Goal: Task Accomplishment & Management: Manage account settings

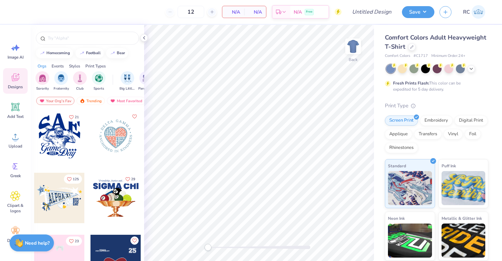
click at [52, 45] on div at bounding box center [87, 36] width 113 height 23
click at [66, 39] on input "text" at bounding box center [90, 38] width 87 height 7
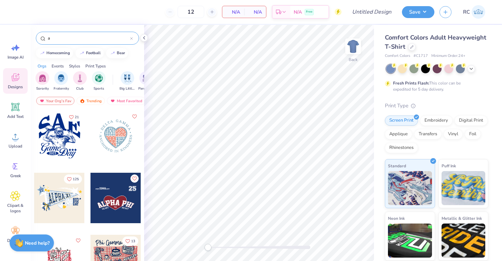
type input "a"
click at [321, 1] on div "12 N/A Per Item N/A Total Est. Delivery N/A Free" at bounding box center [180, 12] width 323 height 24
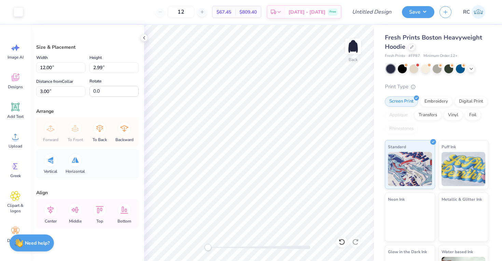
type input "4.96"
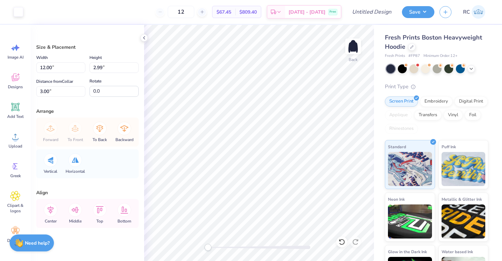
type input "0.99"
type input "5.30"
click at [229, 103] on div "Hold “Option ⌥” to see the space between elements." at bounding box center [262, 94] width 72 height 20
click at [15, 113] on div "Add Text" at bounding box center [15, 111] width 25 height 26
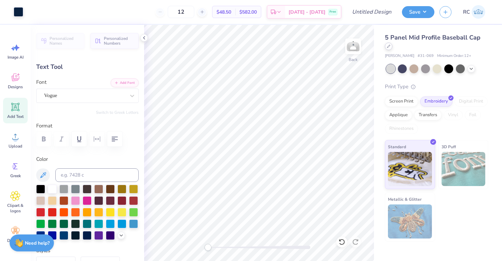
click at [387, 47] on icon at bounding box center [388, 46] width 3 height 3
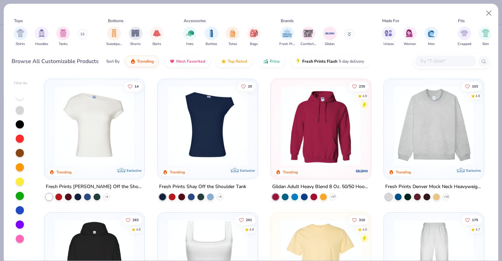
click at [332, 127] on img at bounding box center [320, 126] width 86 height 80
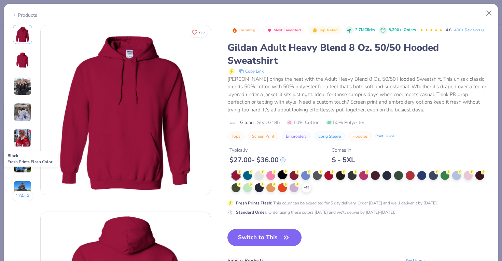
click at [283, 177] on div at bounding box center [282, 175] width 9 height 9
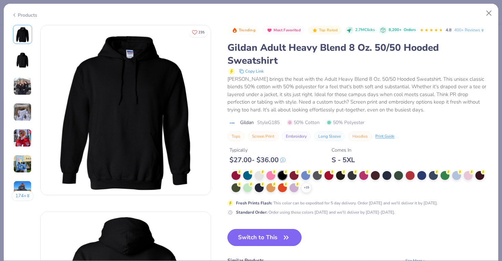
click at [266, 231] on button "Switch to This" at bounding box center [264, 237] width 74 height 17
click at [266, 239] on button "Switch to This" at bounding box center [264, 237] width 74 height 17
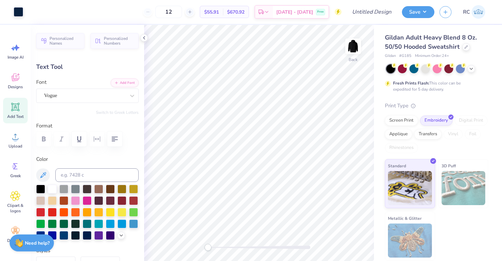
click at [162, 24] on div "Art colors 12 $55.91 Per Item $670.92 Total Est. Delivery Oct 10 - 13 Free Desi…" at bounding box center [251, 130] width 502 height 261
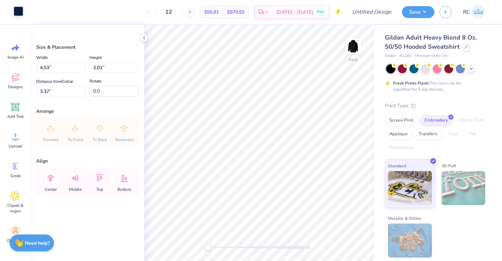
click at [15, 13] on div at bounding box center [19, 11] width 10 height 10
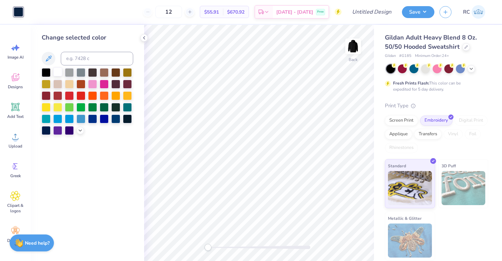
click at [57, 70] on div at bounding box center [57, 72] width 9 height 9
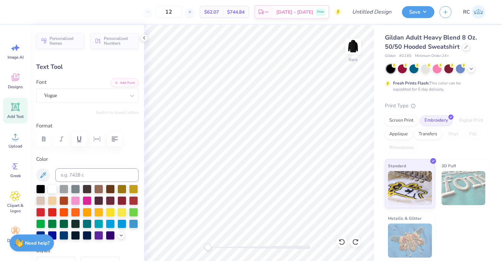
type textarea "G"
type textarea "ALPHA XI DEKTA"
type input "4.64"
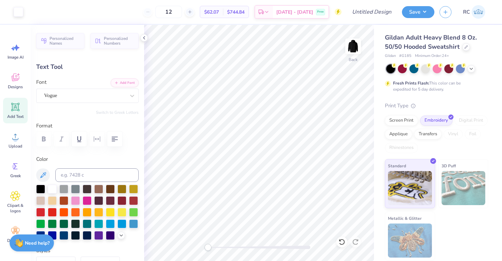
type input "4.48"
type input "3.00"
type input "5.28"
type input "4.26"
type input "3.11"
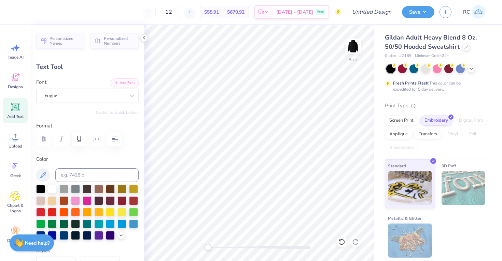
type input "10.46"
type input "8.43"
type input "3.00"
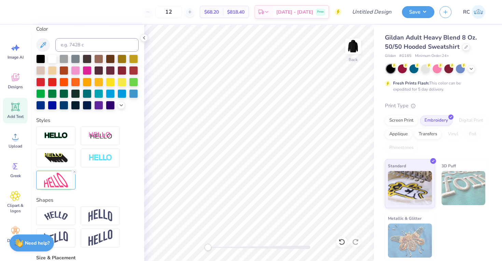
scroll to position [152, 0]
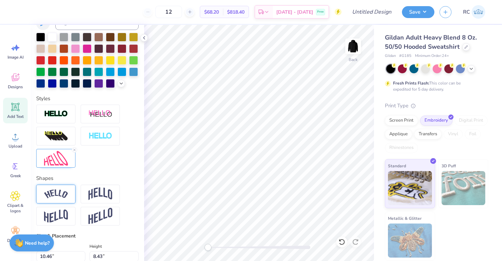
click at [66, 196] on img at bounding box center [56, 194] width 24 height 9
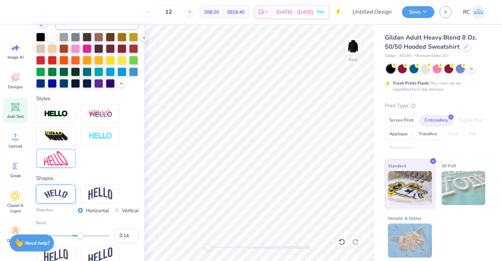
type input "0.12"
drag, startPoint x: 91, startPoint y: 237, endPoint x: 77, endPoint y: 238, distance: 14.4
click at [77, 238] on div "Accessibility label" at bounding box center [77, 236] width 7 height 7
click at [63, 160] on img at bounding box center [56, 158] width 24 height 15
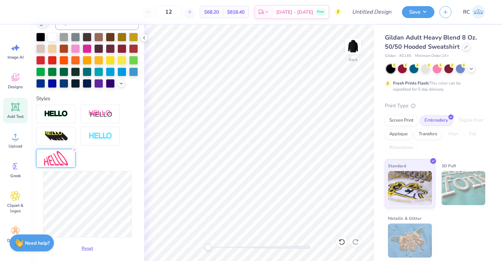
type input "0.0"
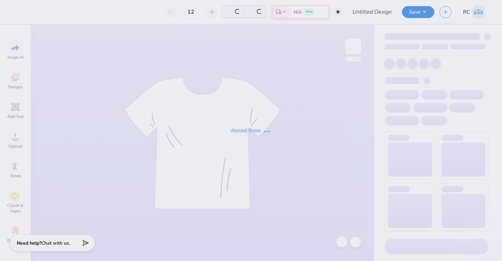
type input "50"
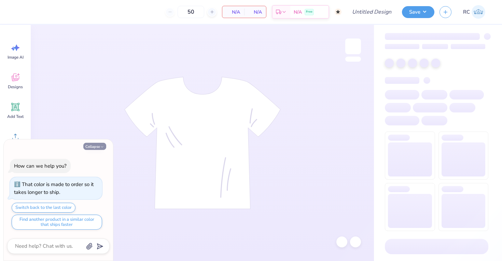
click at [101, 143] on button "Collapse" at bounding box center [94, 146] width 23 height 7
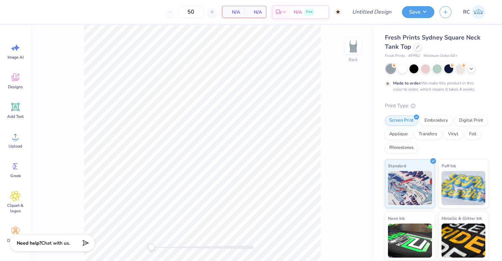
type textarea "x"
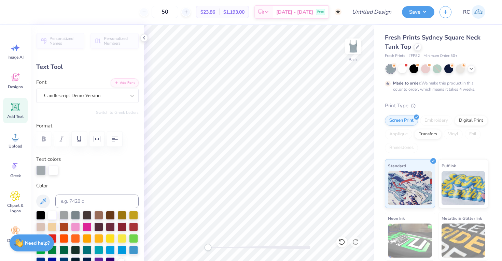
type textarea "Alpha"
type input "3.33"
type input "1.50"
type input "2.18"
type textarea "Xi"
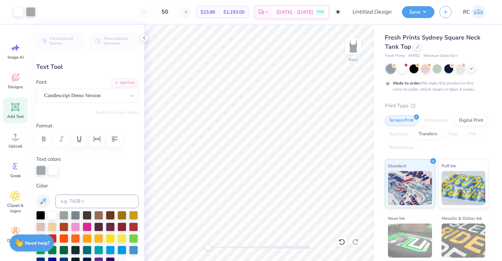
type input "1.68"
type input "1.18"
type input "2.34"
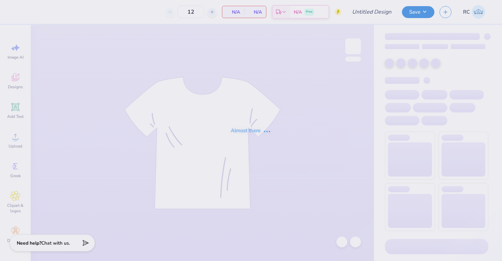
type input "UNL Delta Upsilon DU Dough Shirts 2025"
type input "85"
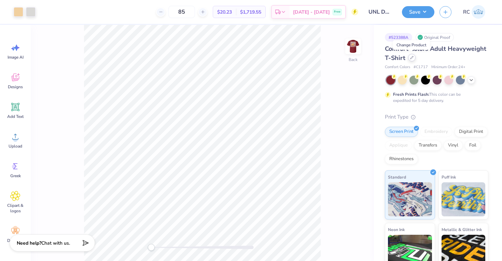
click at [412, 58] on icon at bounding box center [411, 57] width 3 height 3
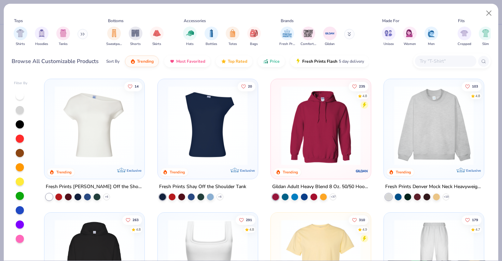
click at [440, 63] on input "text" at bounding box center [445, 61] width 53 height 8
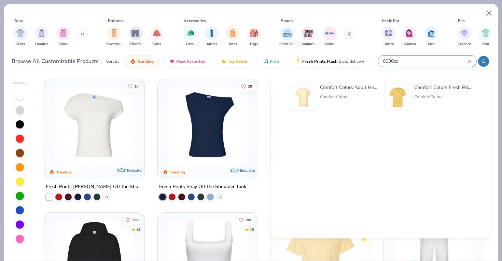
type input "6030cc"
click at [310, 103] on img at bounding box center [303, 97] width 21 height 21
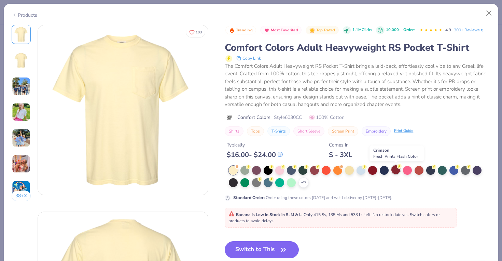
click at [396, 170] on div at bounding box center [395, 170] width 9 height 9
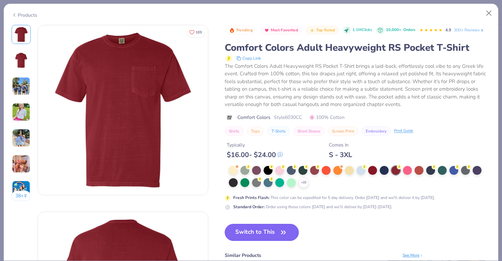
click at [287, 234] on icon "button" at bounding box center [284, 233] width 10 height 10
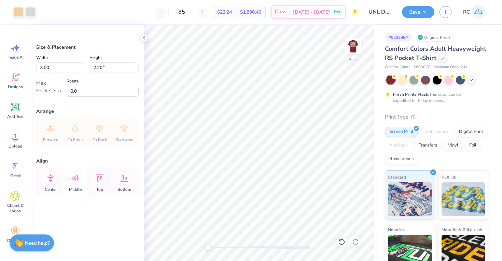
click at [76, 181] on icon at bounding box center [75, 179] width 14 height 14
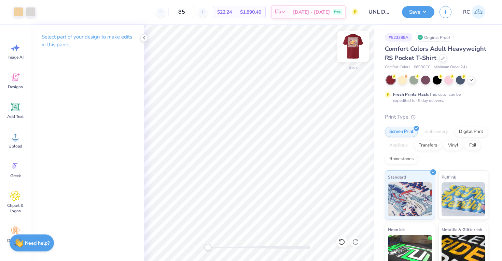
click at [355, 50] on img at bounding box center [352, 46] width 27 height 27
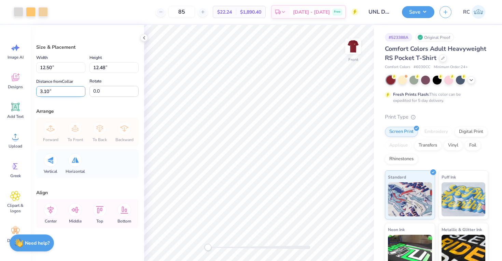
click at [63, 94] on input "3.10" at bounding box center [60, 91] width 49 height 11
type input "3"
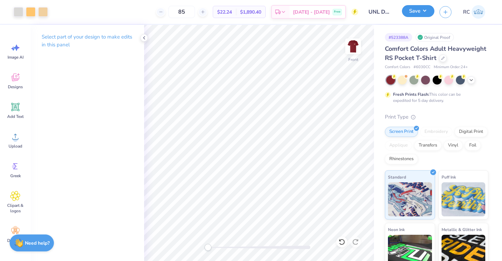
click at [417, 13] on button "Save" at bounding box center [418, 11] width 32 height 12
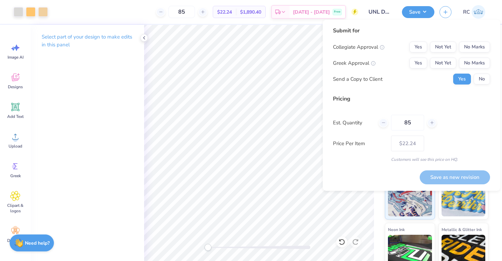
click at [472, 41] on div "Submit for Collegiate Approval Yes Not Yet No Marks Greek Approval Yes Not Yet …" at bounding box center [411, 58] width 157 height 63
click at [472, 45] on button "No Marks" at bounding box center [474, 47] width 31 height 11
click at [406, 62] on div "Greek Approval Yes Not Yet No Marks" at bounding box center [411, 63] width 157 height 11
click at [419, 62] on button "Yes" at bounding box center [418, 63] width 18 height 11
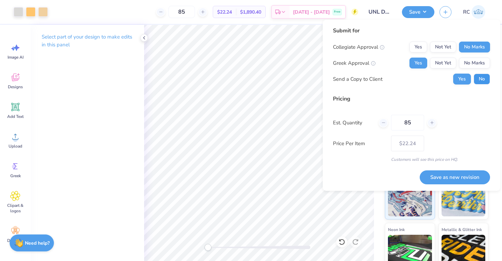
click at [481, 77] on button "No" at bounding box center [481, 79] width 16 height 11
click at [451, 179] on button "Save as new revision" at bounding box center [454, 178] width 70 height 14
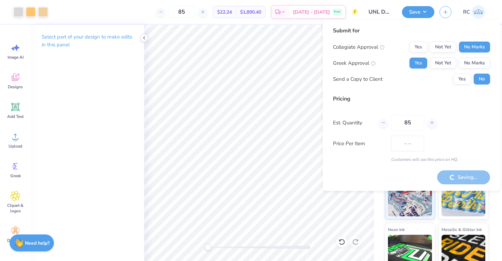
type input "$22.24"
